Goal: Information Seeking & Learning: Find specific fact

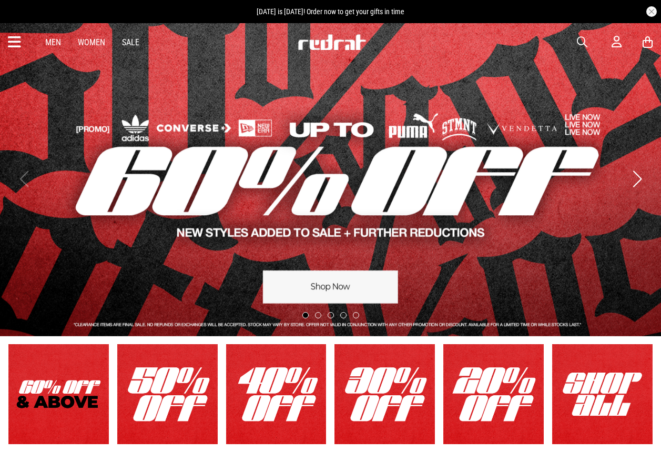
click at [644, 183] on button "Next slide" at bounding box center [637, 178] width 14 height 23
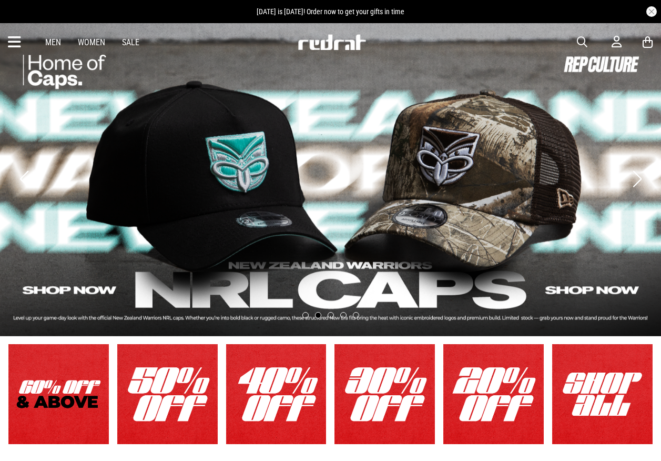
click at [644, 183] on button "Next slide" at bounding box center [637, 178] width 14 height 23
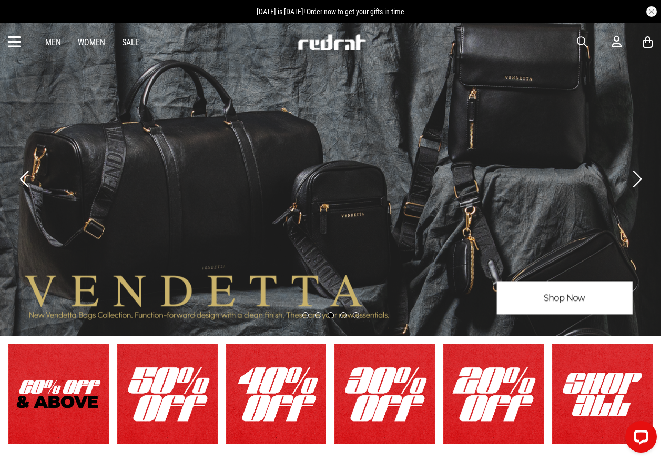
click at [640, 184] on button "Next slide" at bounding box center [637, 178] width 14 height 23
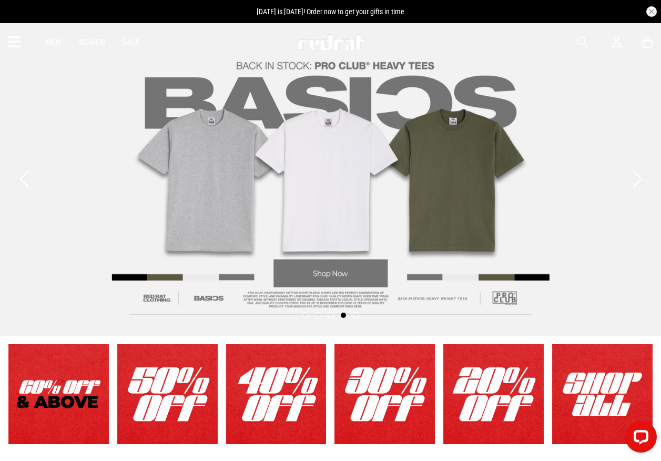
click at [640, 184] on button "Next slide" at bounding box center [637, 178] width 14 height 23
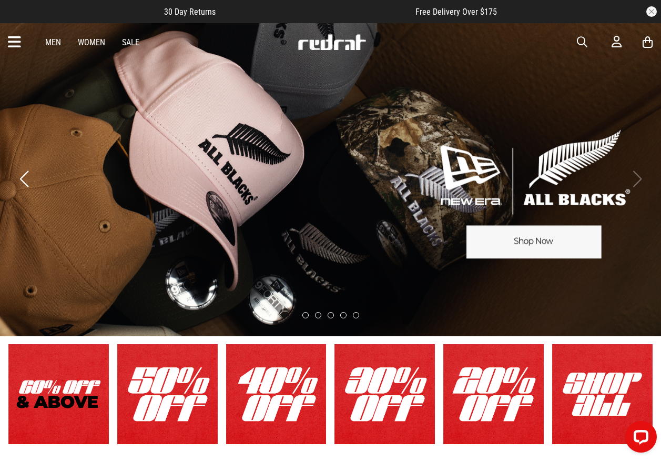
drag, startPoint x: 16, startPoint y: 44, endPoint x: 2, endPoint y: 88, distance: 46.6
click at [16, 44] on icon at bounding box center [14, 42] width 13 height 17
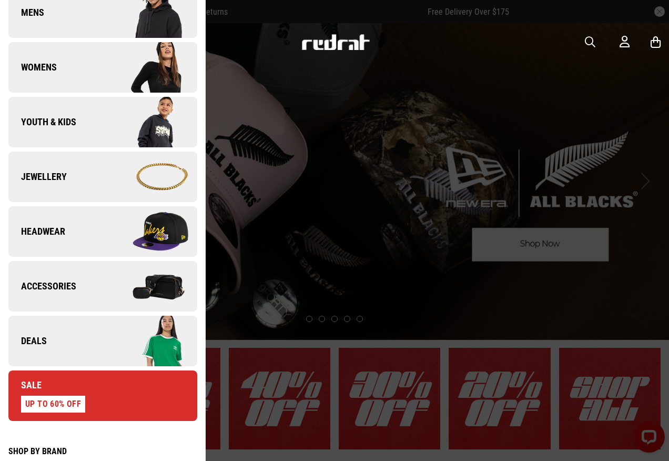
scroll to position [421, 0]
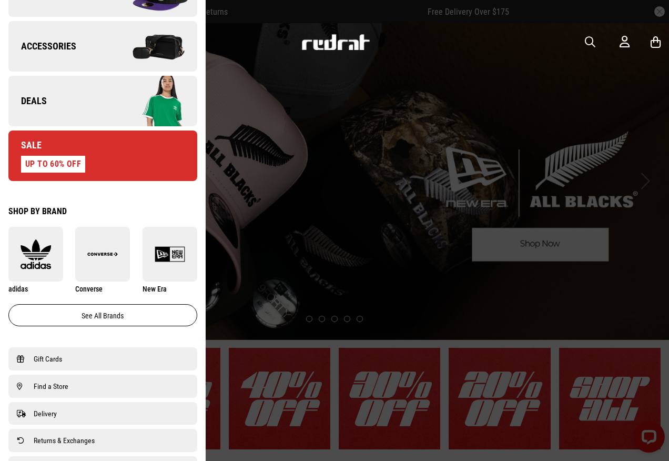
click at [84, 114] on link "Deals" at bounding box center [102, 101] width 189 height 51
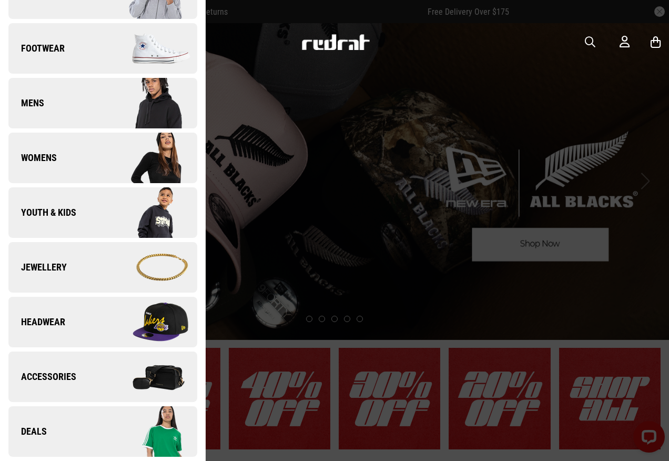
scroll to position [0, 0]
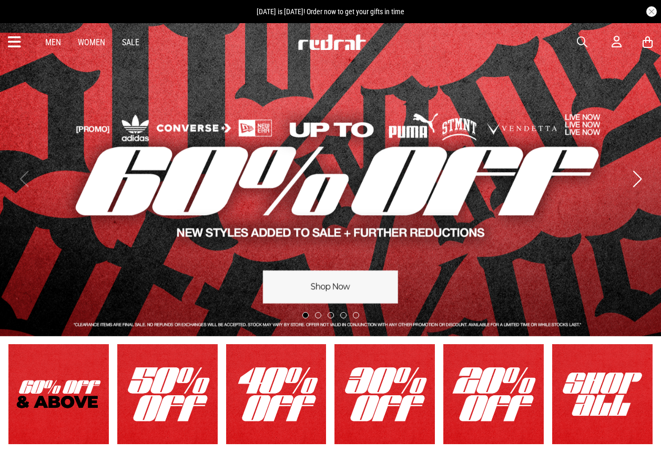
click at [579, 42] on span "button" at bounding box center [582, 42] width 11 height 13
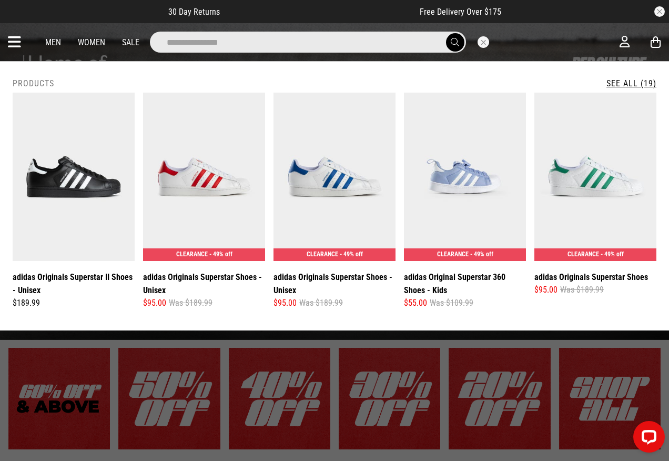
type input "**********"
click at [446, 33] on button "submit" at bounding box center [455, 42] width 18 height 18
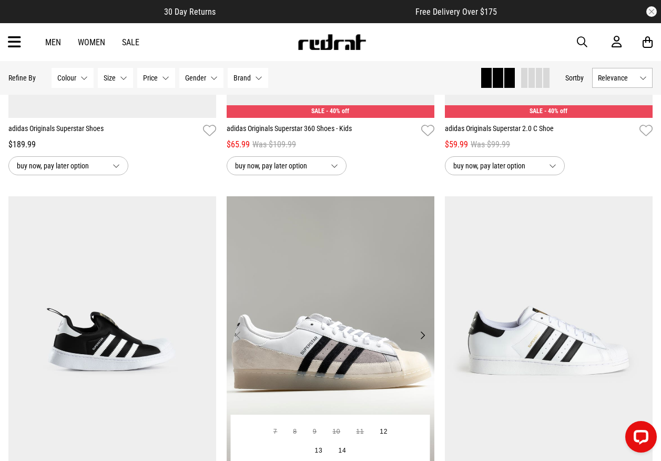
scroll to position [1894, 0]
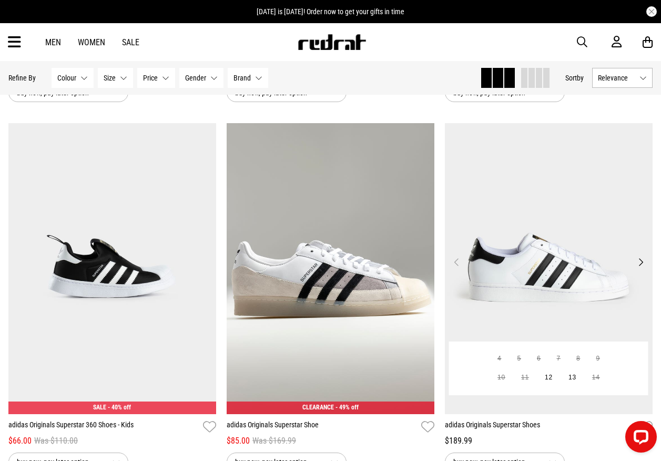
click at [499, 310] on img at bounding box center [549, 268] width 208 height 291
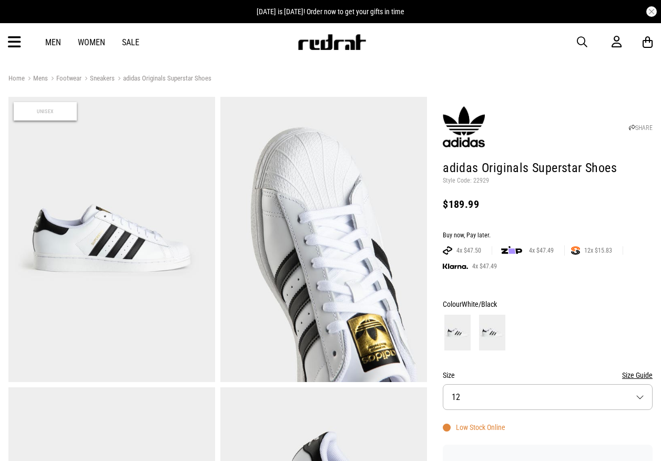
click at [482, 177] on p "Style Code: 22929" at bounding box center [548, 181] width 210 height 8
copy p "22929"
drag, startPoint x: 584, startPoint y: 45, endPoint x: 573, endPoint y: 63, distance: 21.3
click at [584, 45] on span "button" at bounding box center [582, 42] width 11 height 13
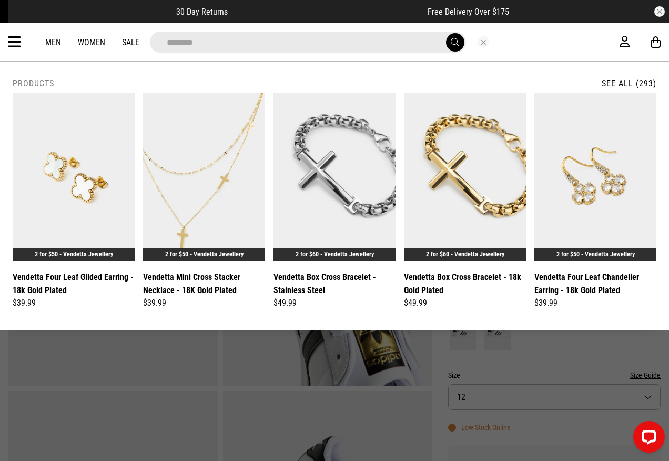
type input "********"
click at [446, 33] on button "submit" at bounding box center [455, 42] width 18 height 18
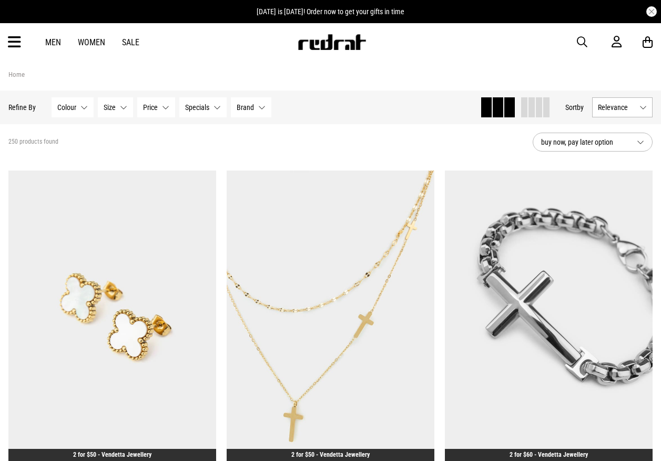
click at [583, 45] on span "button" at bounding box center [582, 42] width 11 height 13
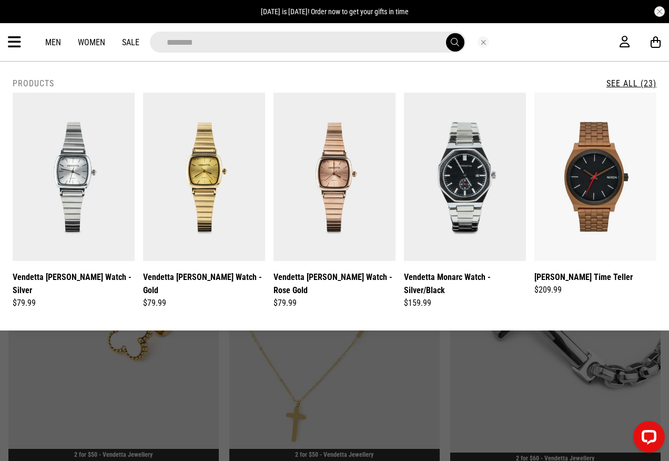
type input "********"
click at [636, 84] on link "See All (23)" at bounding box center [632, 83] width 50 height 10
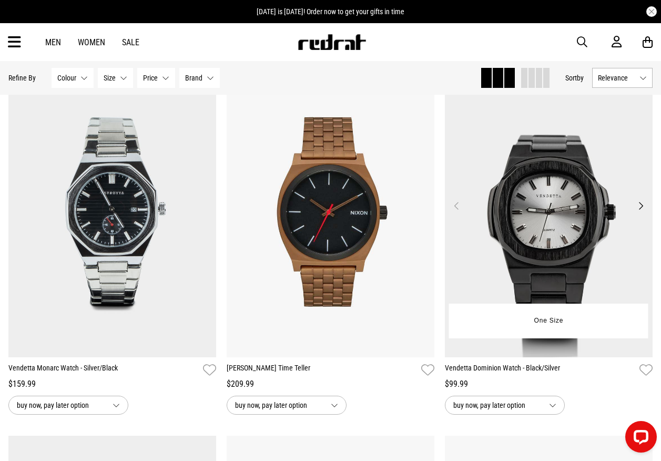
click at [495, 252] on img at bounding box center [549, 211] width 208 height 291
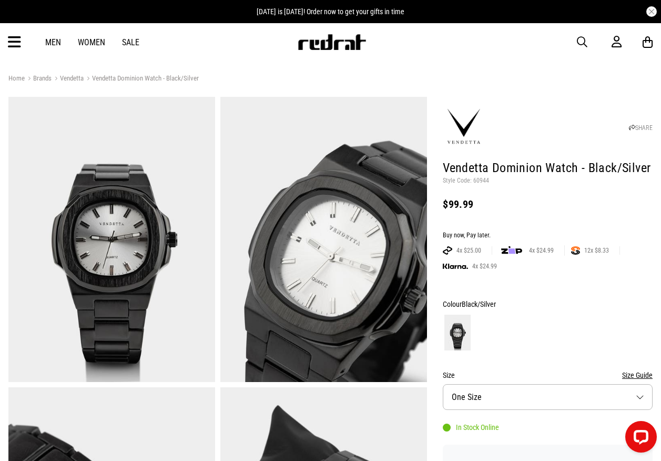
click at [483, 181] on p "Style Code: 60944" at bounding box center [548, 181] width 210 height 8
copy p "60944"
